Goal: Task Accomplishment & Management: Use online tool/utility

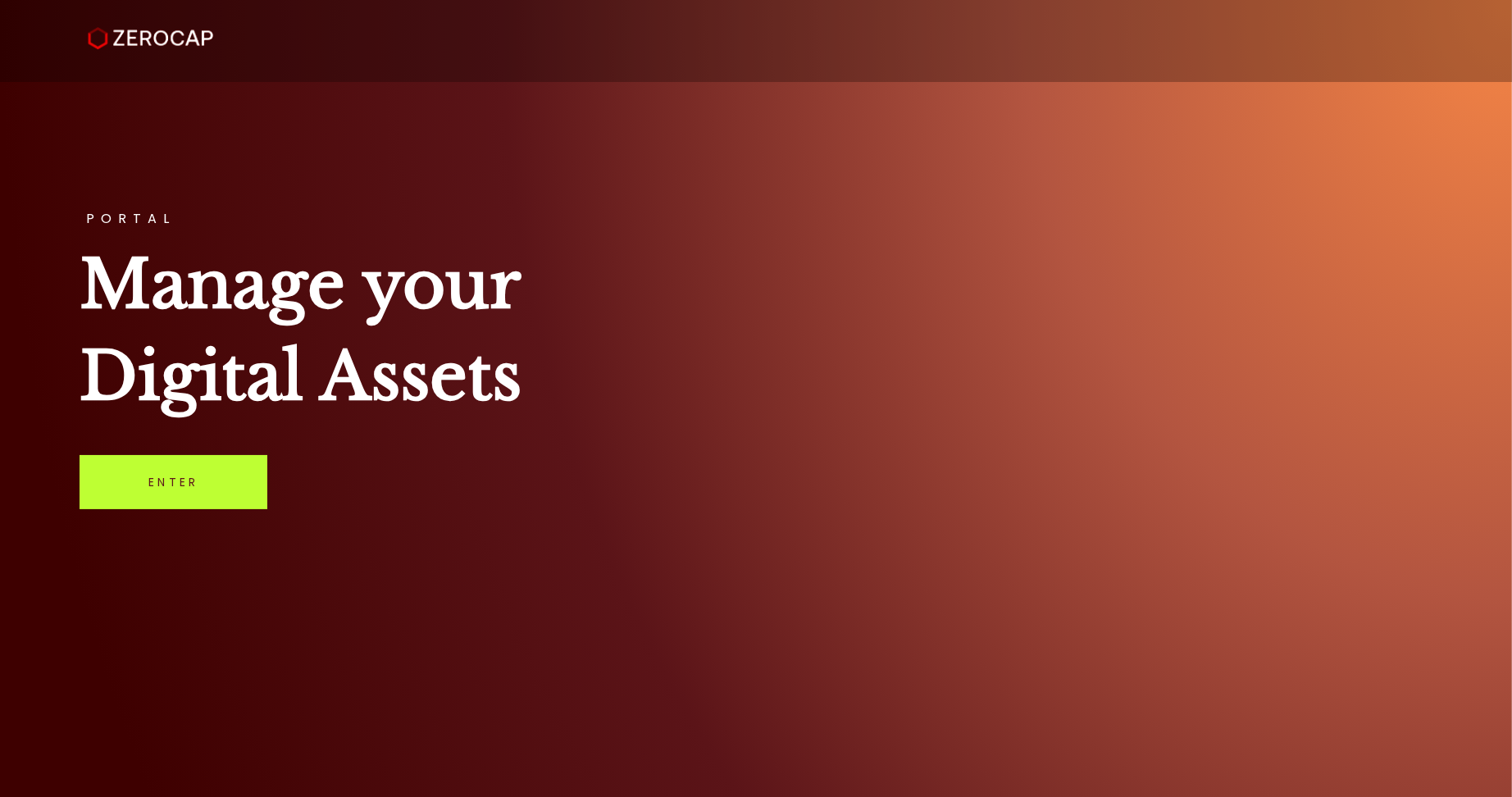
click at [222, 477] on link "Enter" at bounding box center [174, 482] width 188 height 54
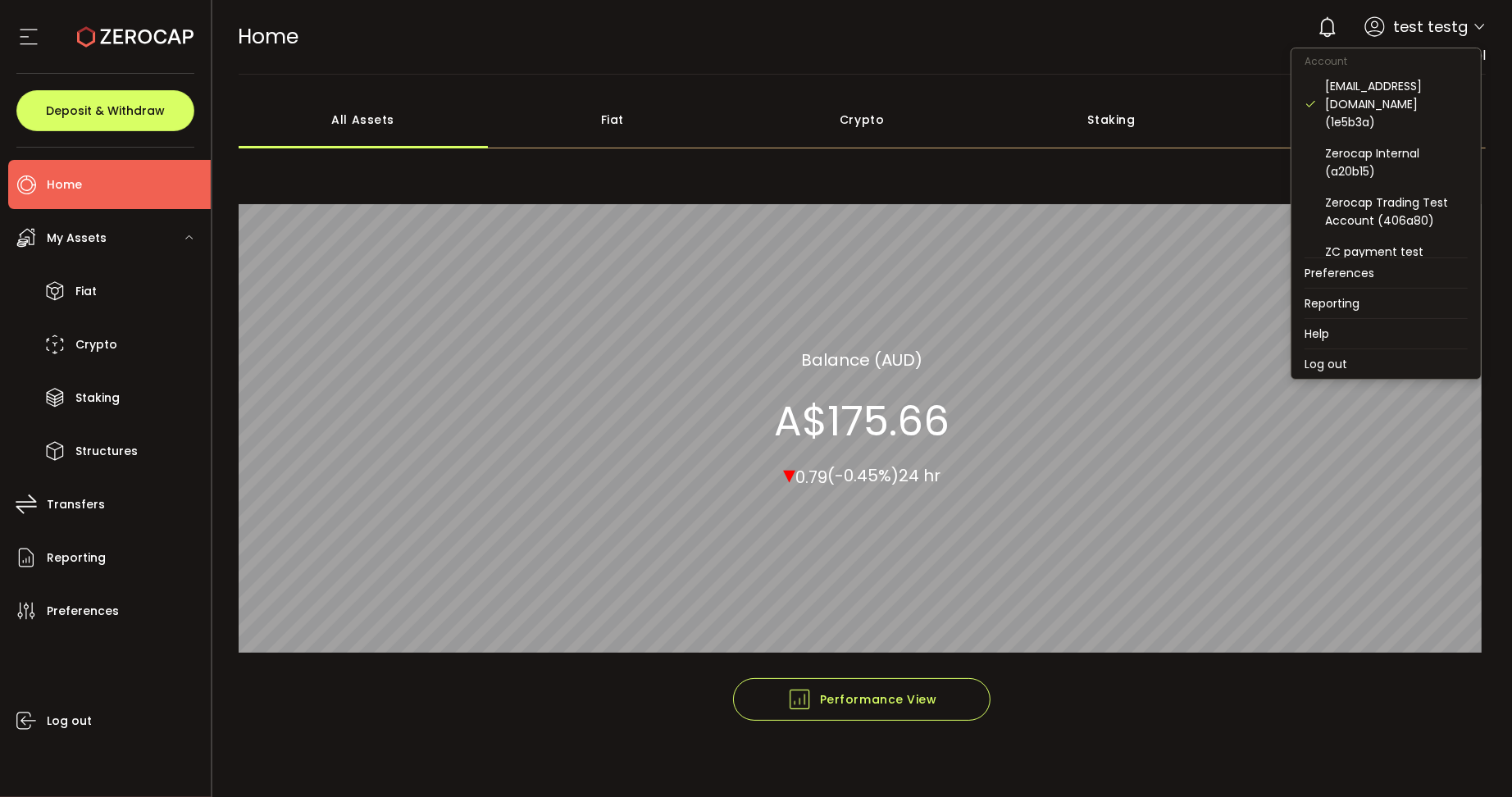
click at [1476, 29] on icon at bounding box center [1479, 27] width 13 height 13
click at [1412, 239] on div "Zerocap Trading Demo Account (13bfbb)" at bounding box center [1396, 251] width 142 height 36
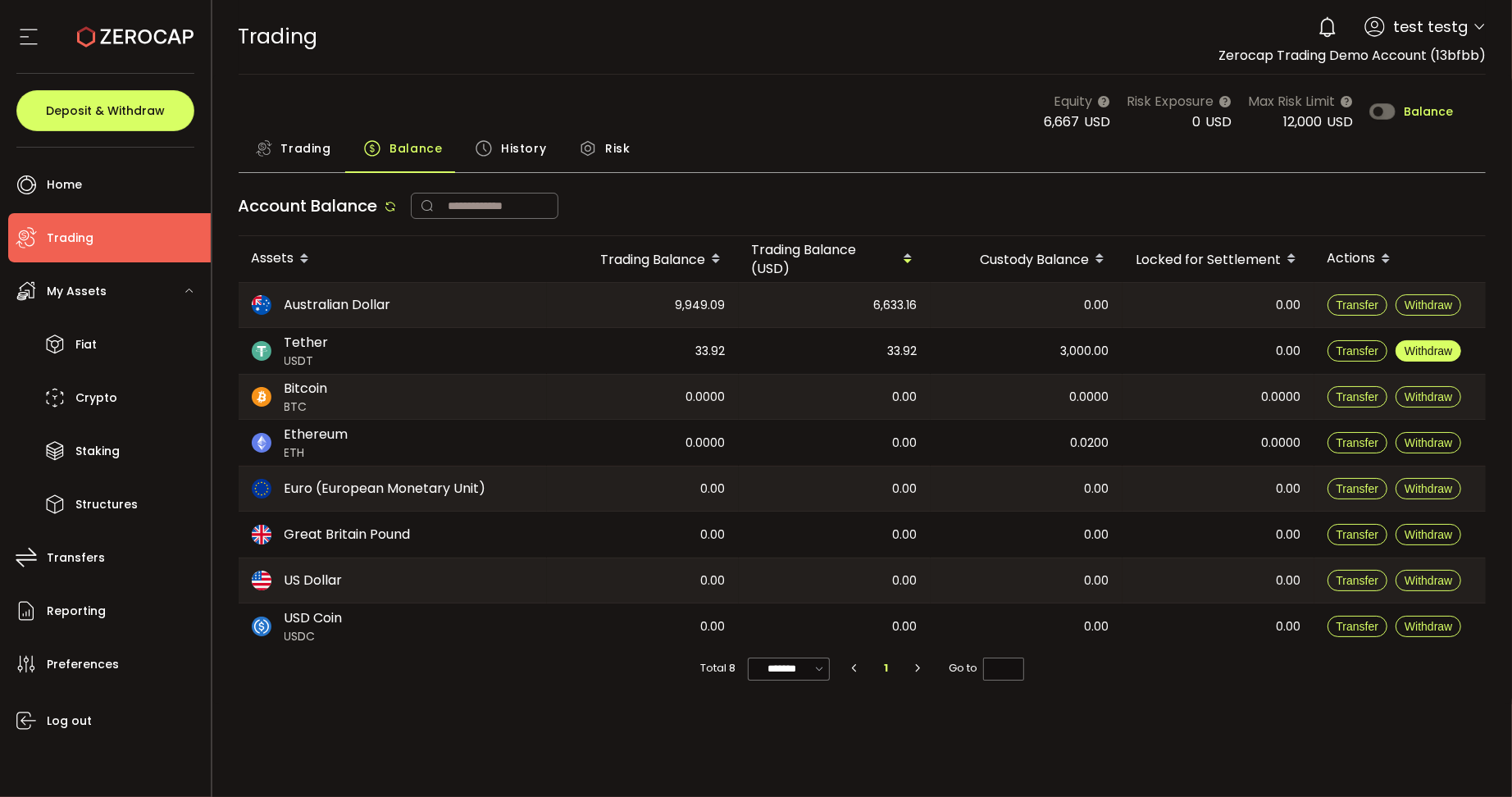
click at [1411, 355] on span "Withdraw" at bounding box center [1427, 351] width 47 height 13
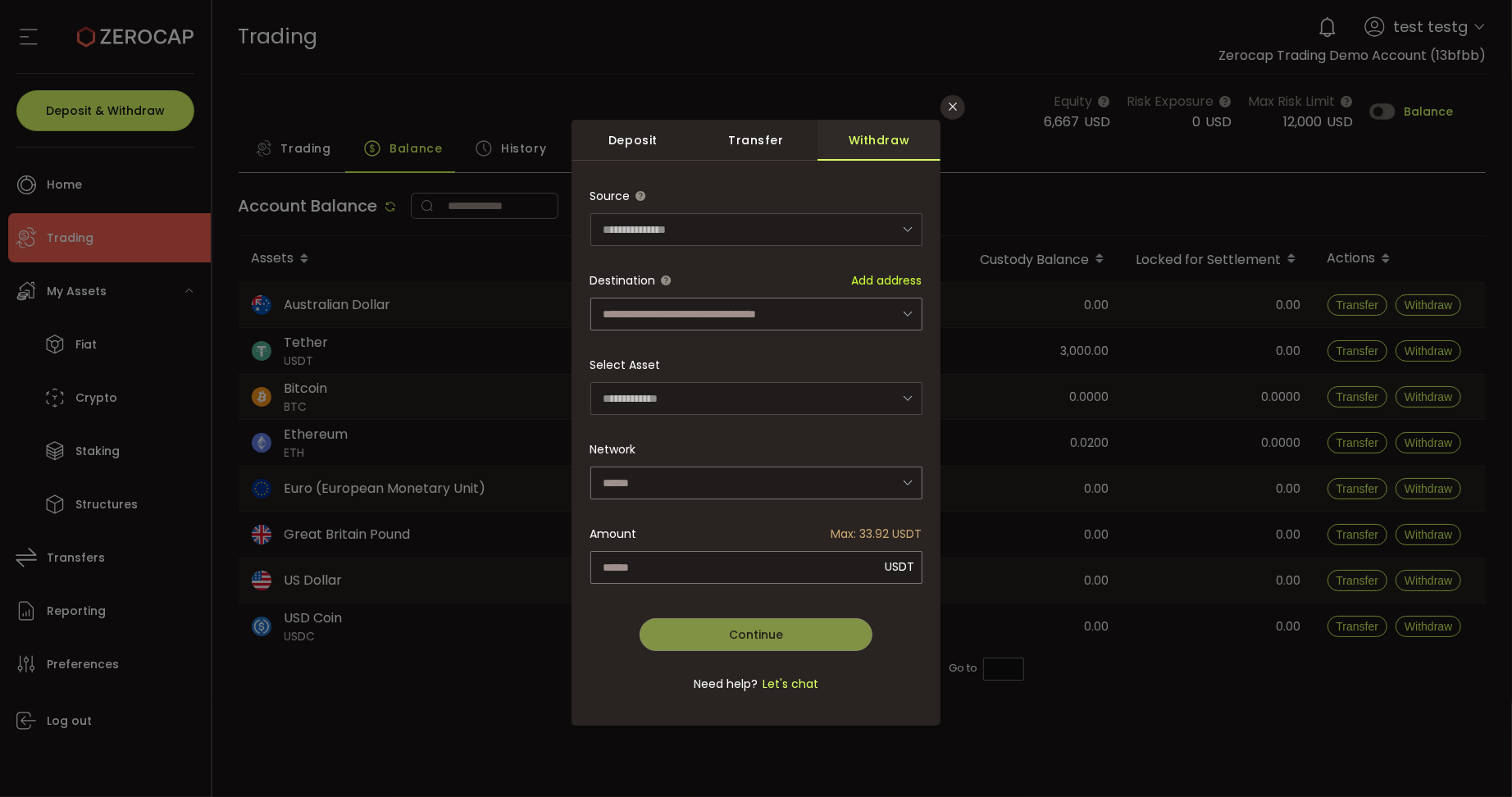
click at [716, 460] on div "Network Ethereum TRON BNB Smart Chain" at bounding box center [756, 465] width 332 height 66
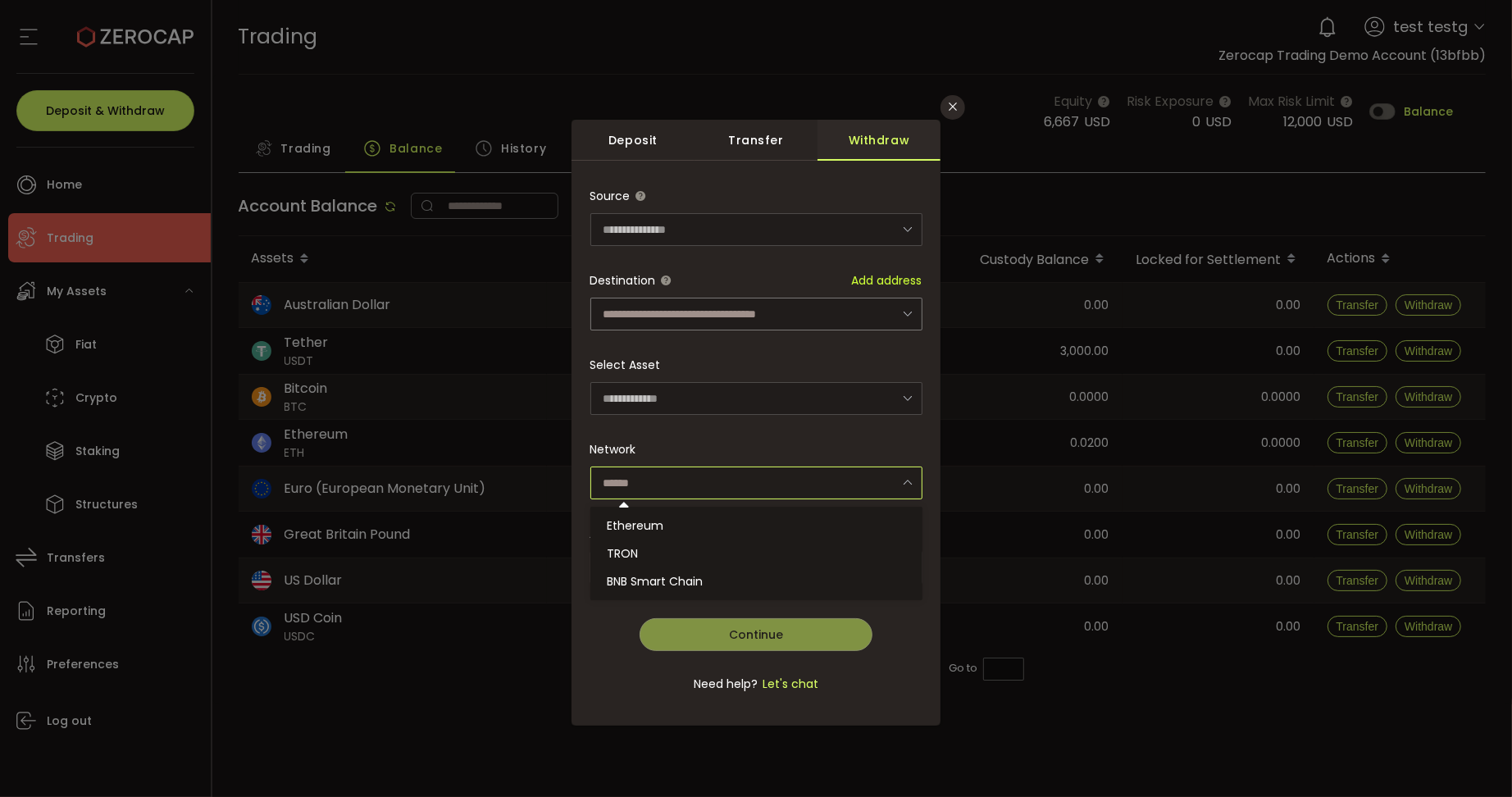
click at [721, 478] on input "dialog" at bounding box center [756, 483] width 332 height 33
